Goal: Find specific page/section: Find specific page/section

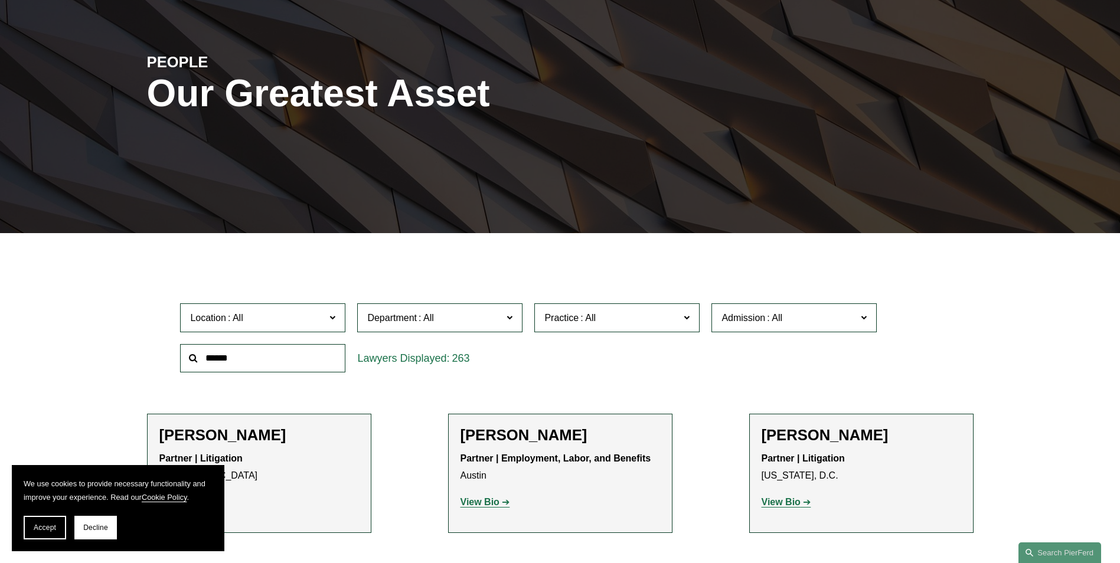
scroll to position [295, 0]
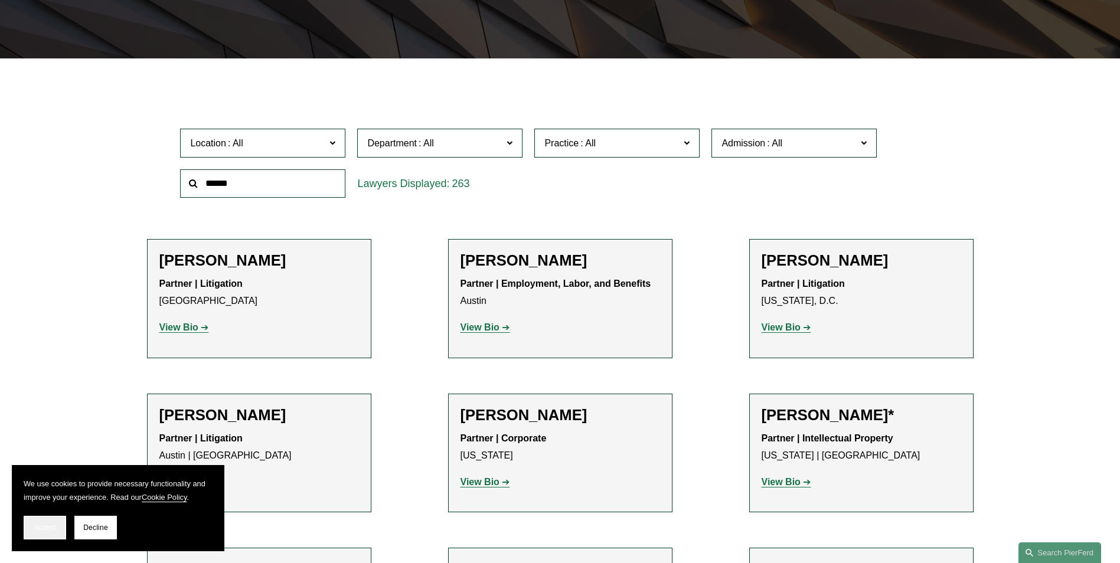
click at [28, 525] on button "Accept" at bounding box center [45, 528] width 42 height 24
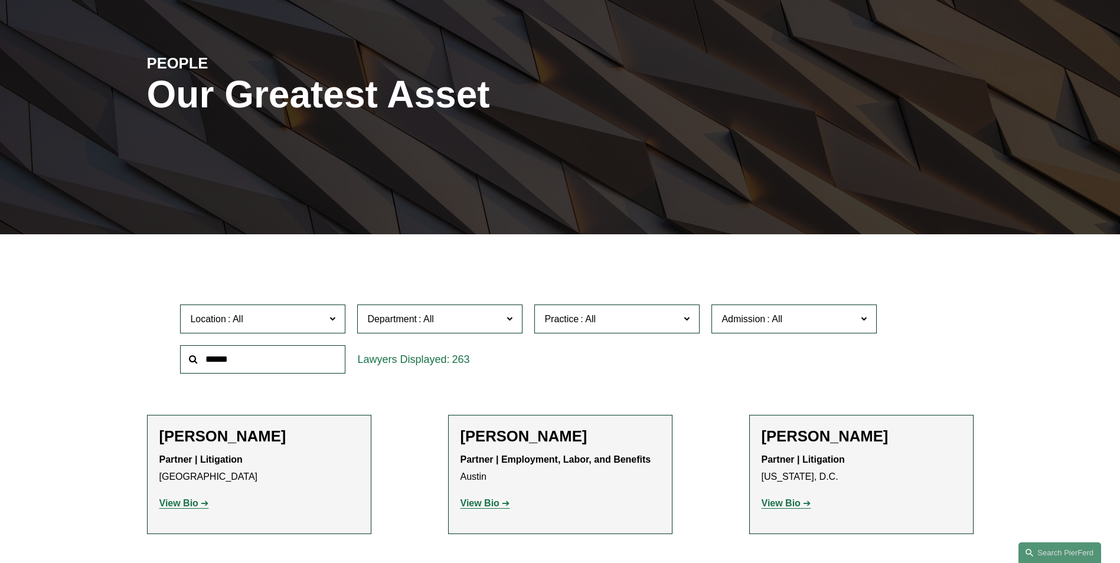
scroll to position [118, 0]
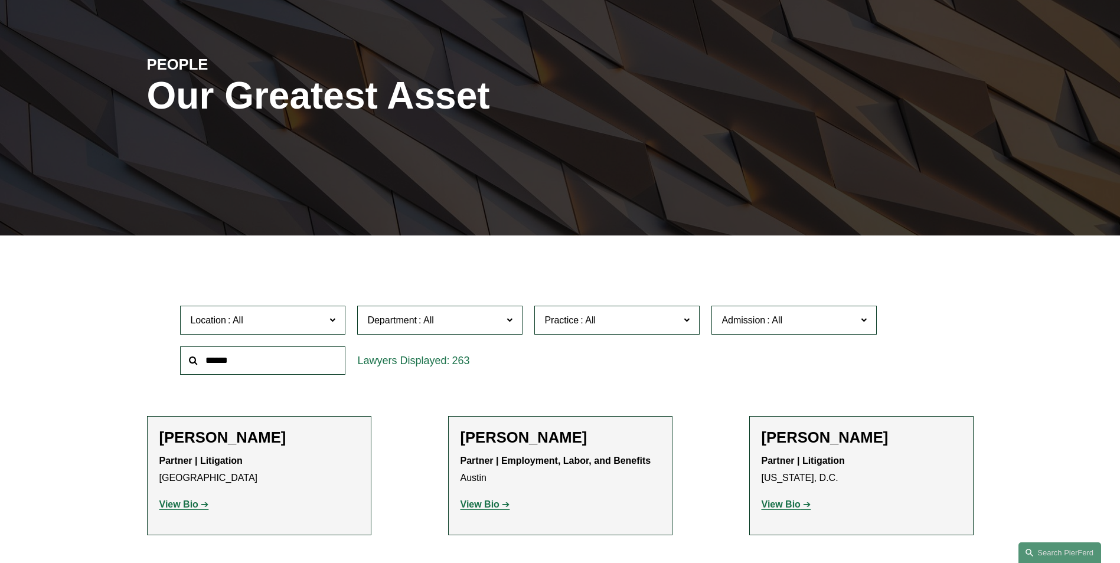
click at [261, 359] on input "text" at bounding box center [262, 360] width 165 height 29
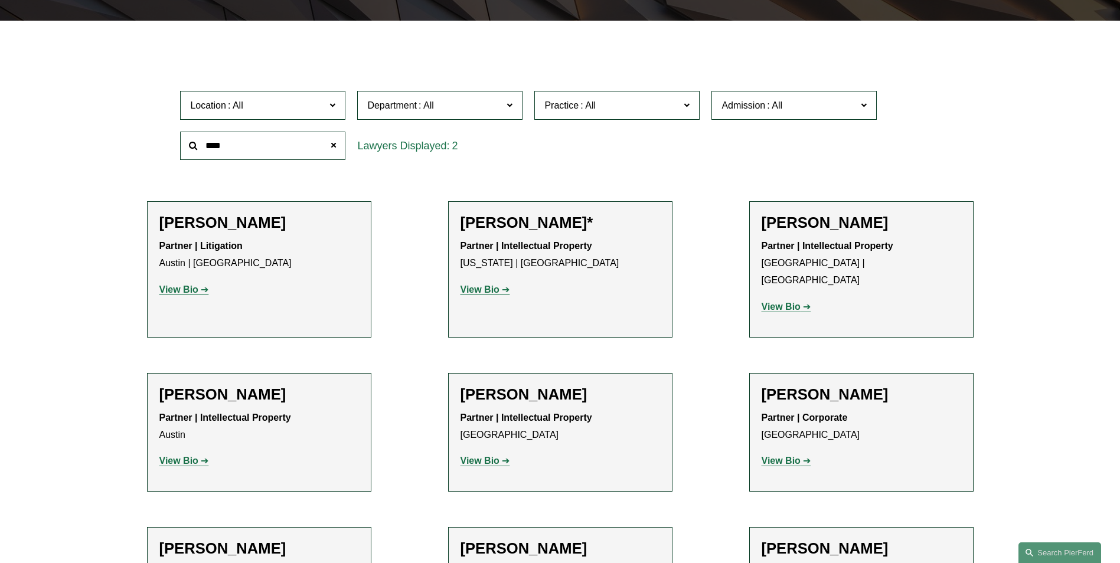
scroll to position [411, 0]
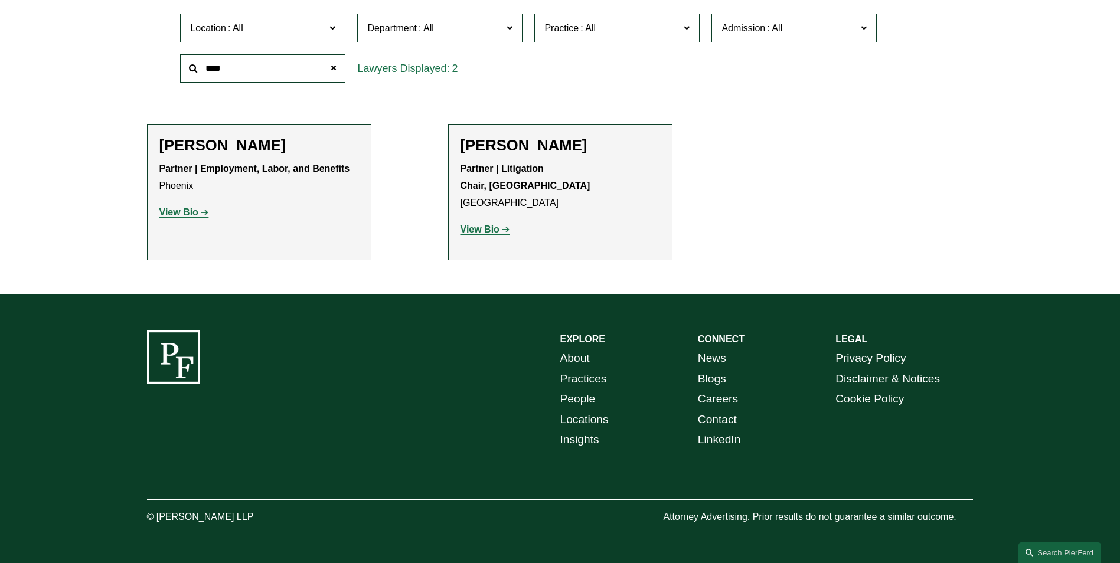
type input "****"
click at [181, 212] on strong "View Bio" at bounding box center [178, 212] width 39 height 10
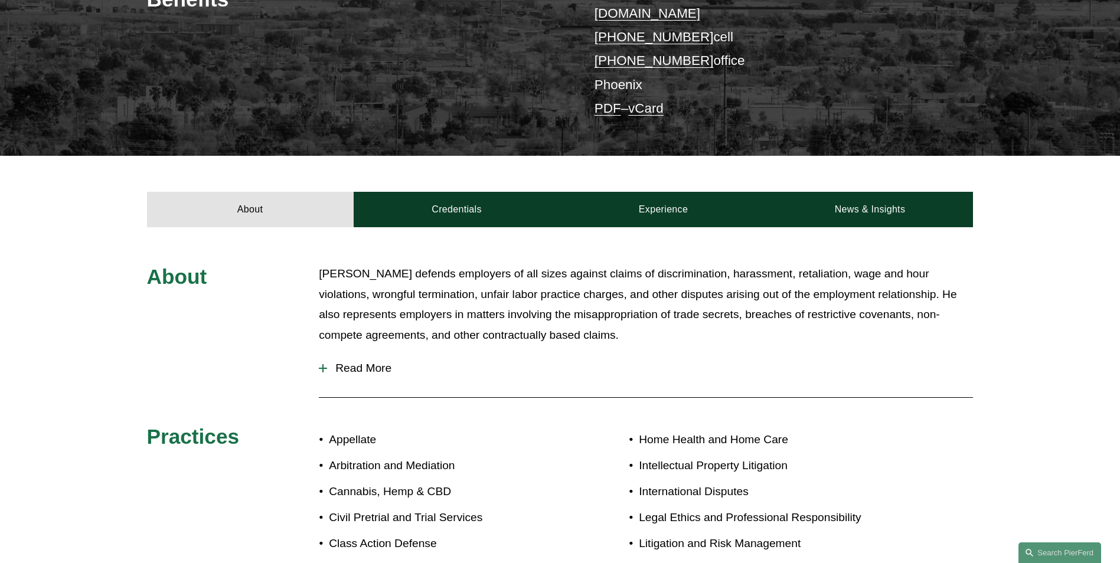
scroll to position [354, 0]
